Goal: Use online tool/utility: Utilize a website feature to perform a specific function

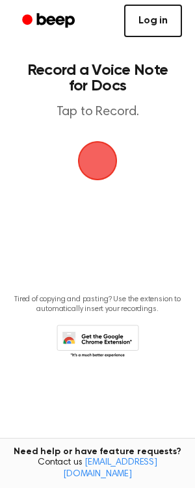
click at [169, 19] on link "Log in" at bounding box center [153, 21] width 58 height 33
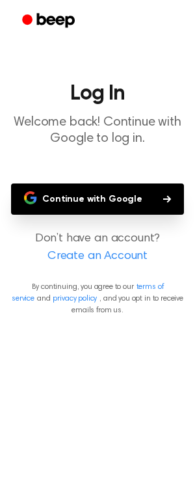
click at [124, 188] on button "Continue with Google" at bounding box center [97, 199] width 173 height 31
click at [134, 199] on button "Continue with Google" at bounding box center [97, 199] width 173 height 31
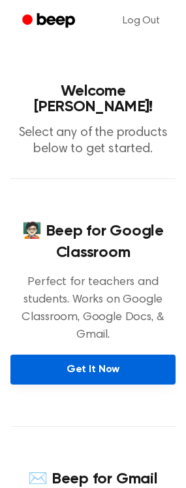
click at [152, 355] on link "Get It Now" at bounding box center [92, 370] width 165 height 30
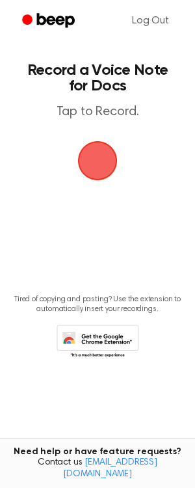
click at [100, 167] on span "button" at bounding box center [97, 161] width 36 height 36
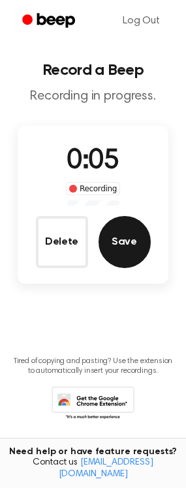
click at [141, 247] on button "Save" at bounding box center [124, 242] width 52 height 52
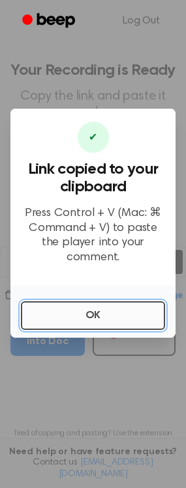
click at [102, 307] on button "OK" at bounding box center [93, 315] width 144 height 29
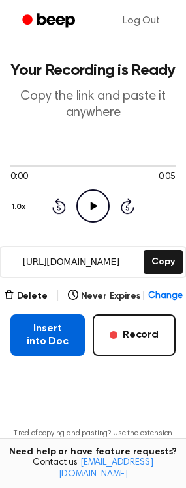
click at [69, 339] on button "Insert into Doc" at bounding box center [47, 335] width 74 height 42
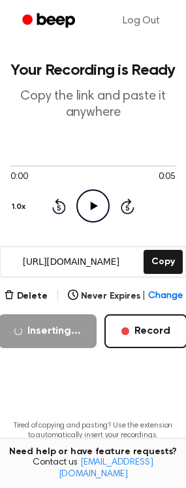
click at [99, 205] on icon "Play Audio" at bounding box center [92, 205] width 33 height 33
